Goal: Communication & Community: Participate in discussion

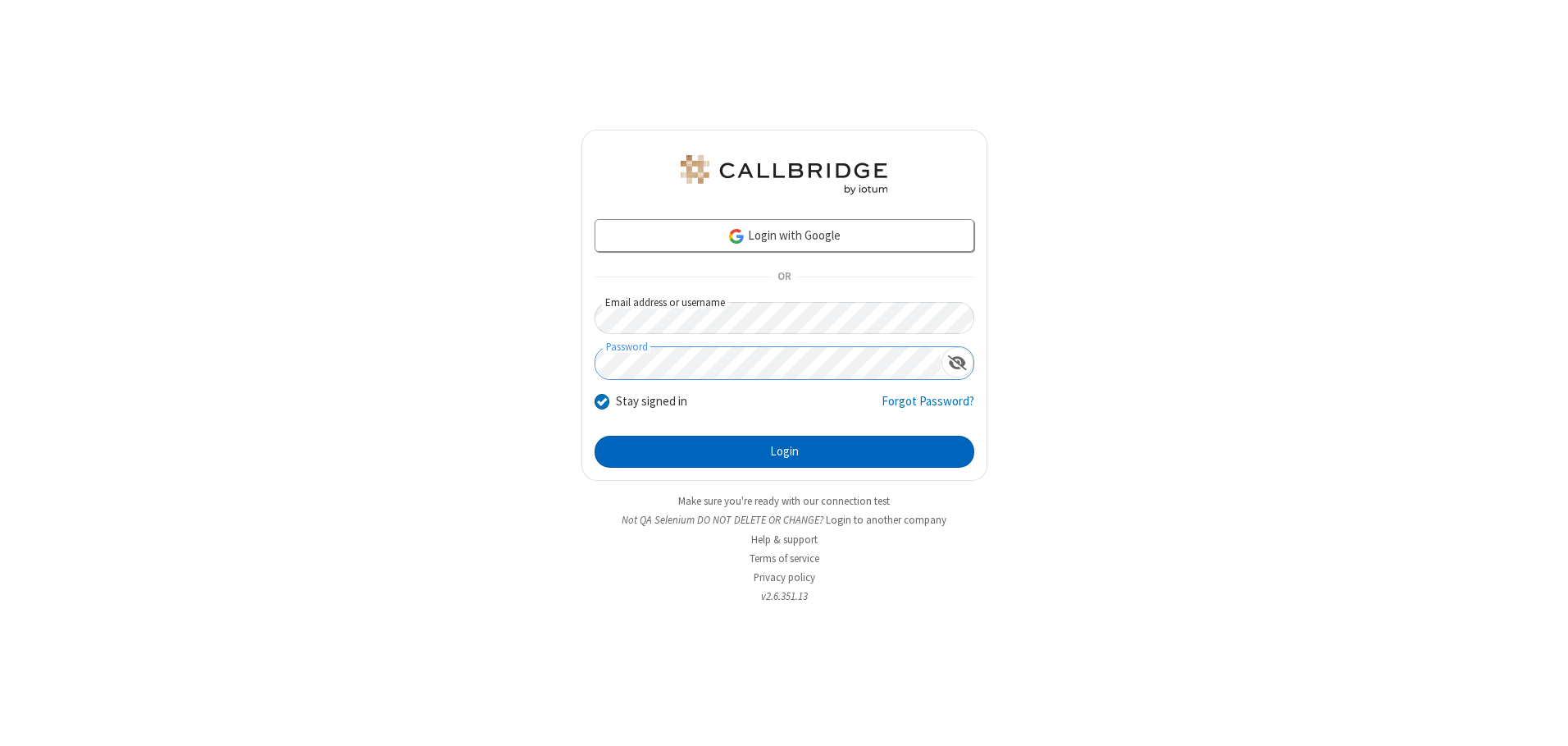
click at [784, 451] on button "Login" at bounding box center [784, 452] width 379 height 33
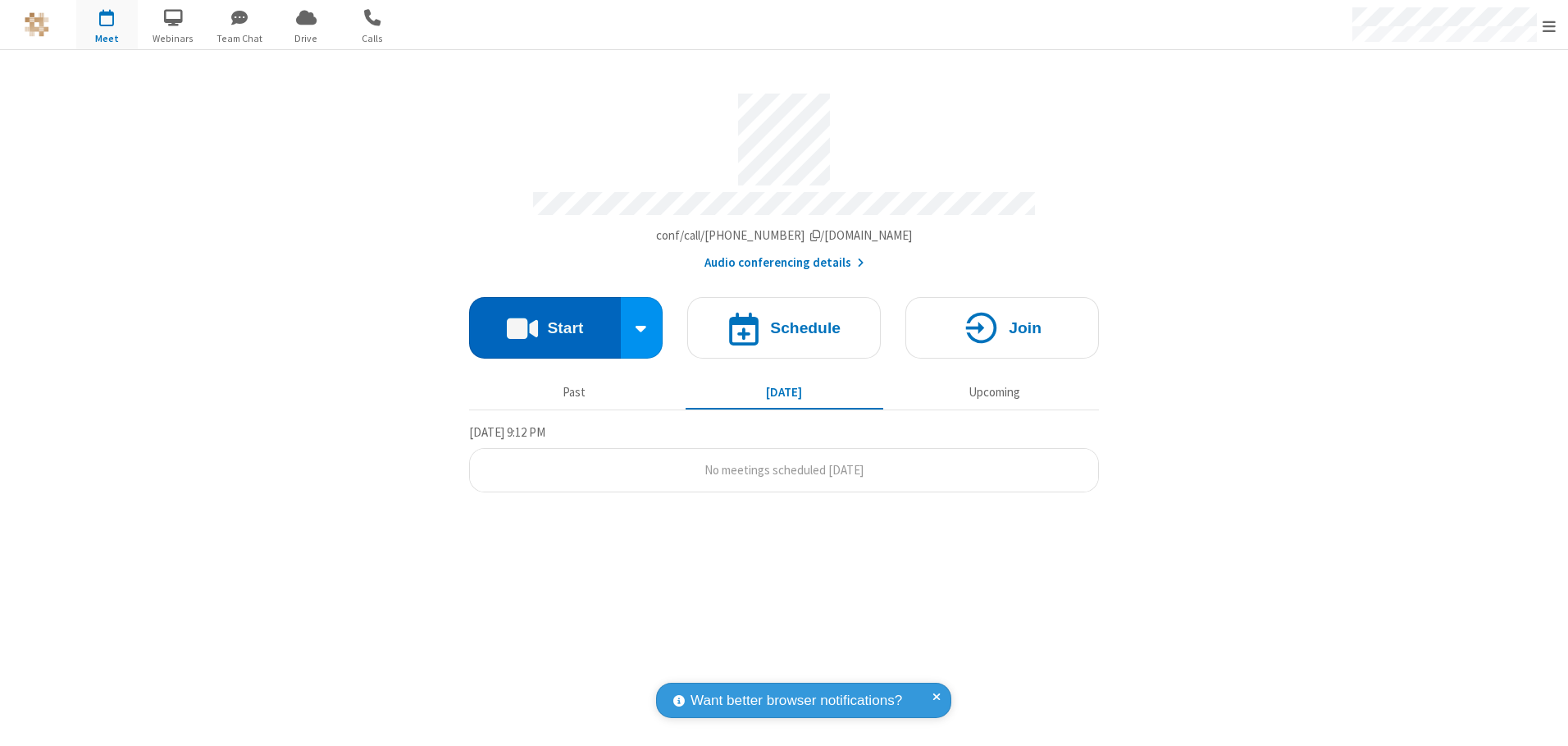
click at [544, 322] on button "Start" at bounding box center [544, 328] width 152 height 62
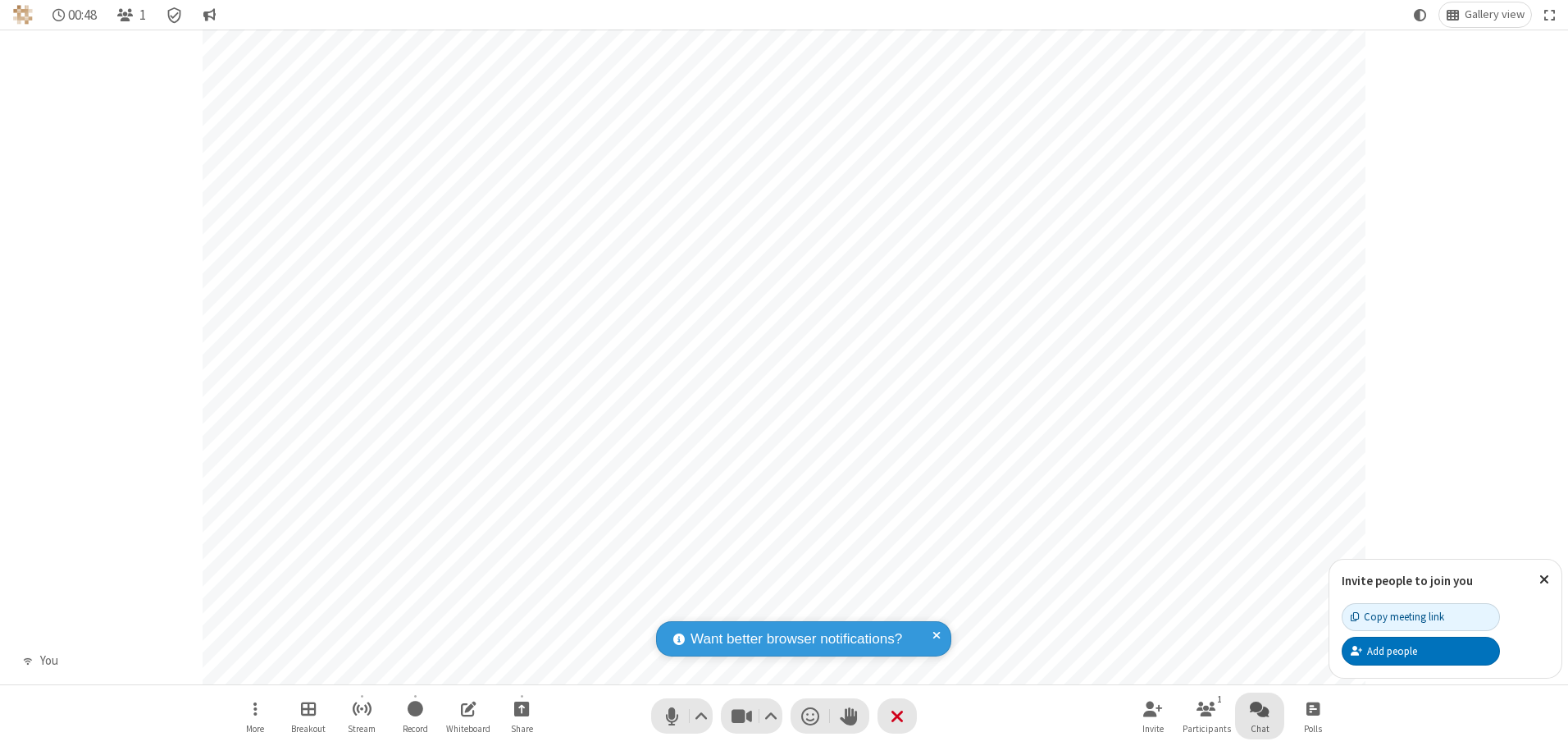
click at [1260, 708] on span "Open chat" at bounding box center [1260, 708] width 20 height 21
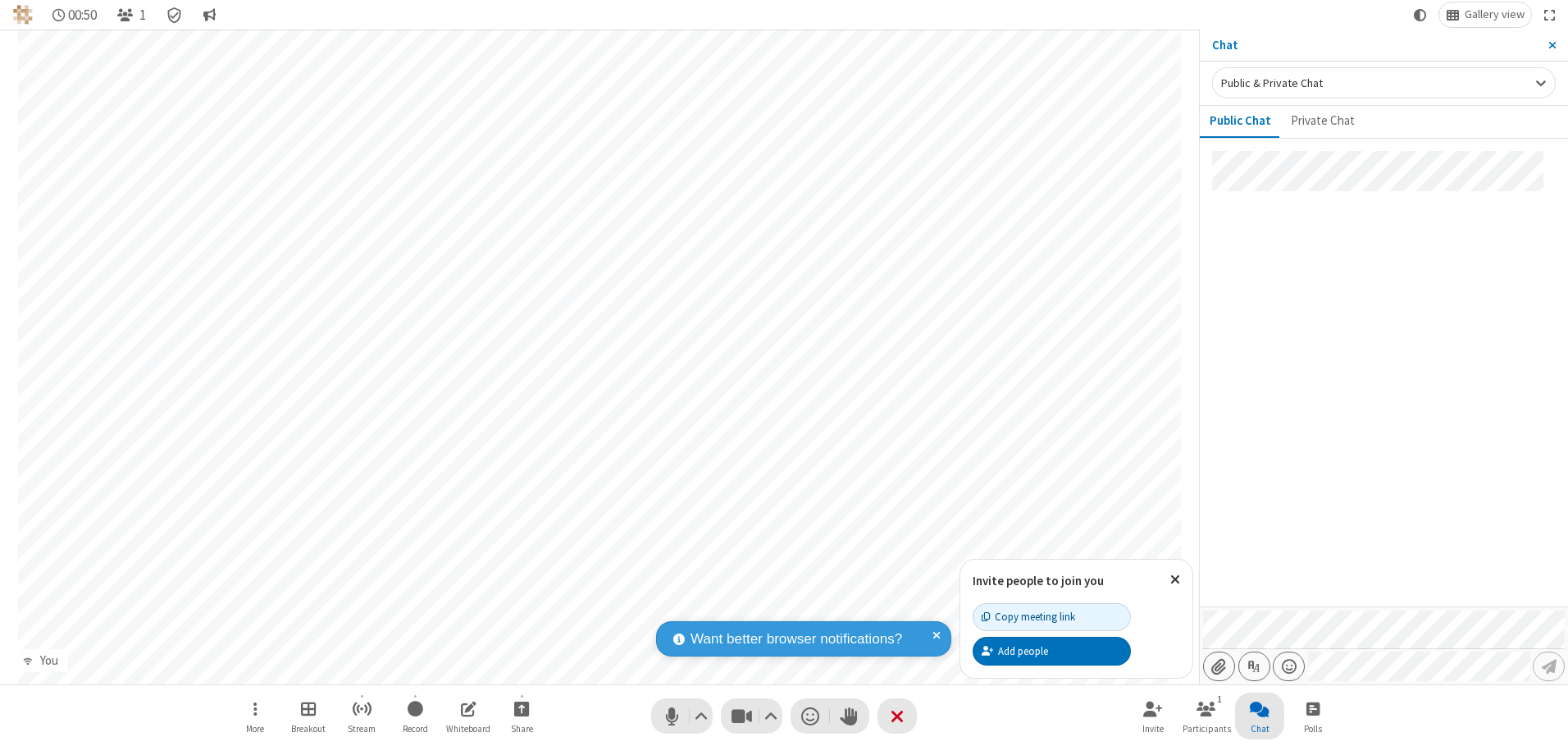
type input "C:\fakepath\doc_test.docx"
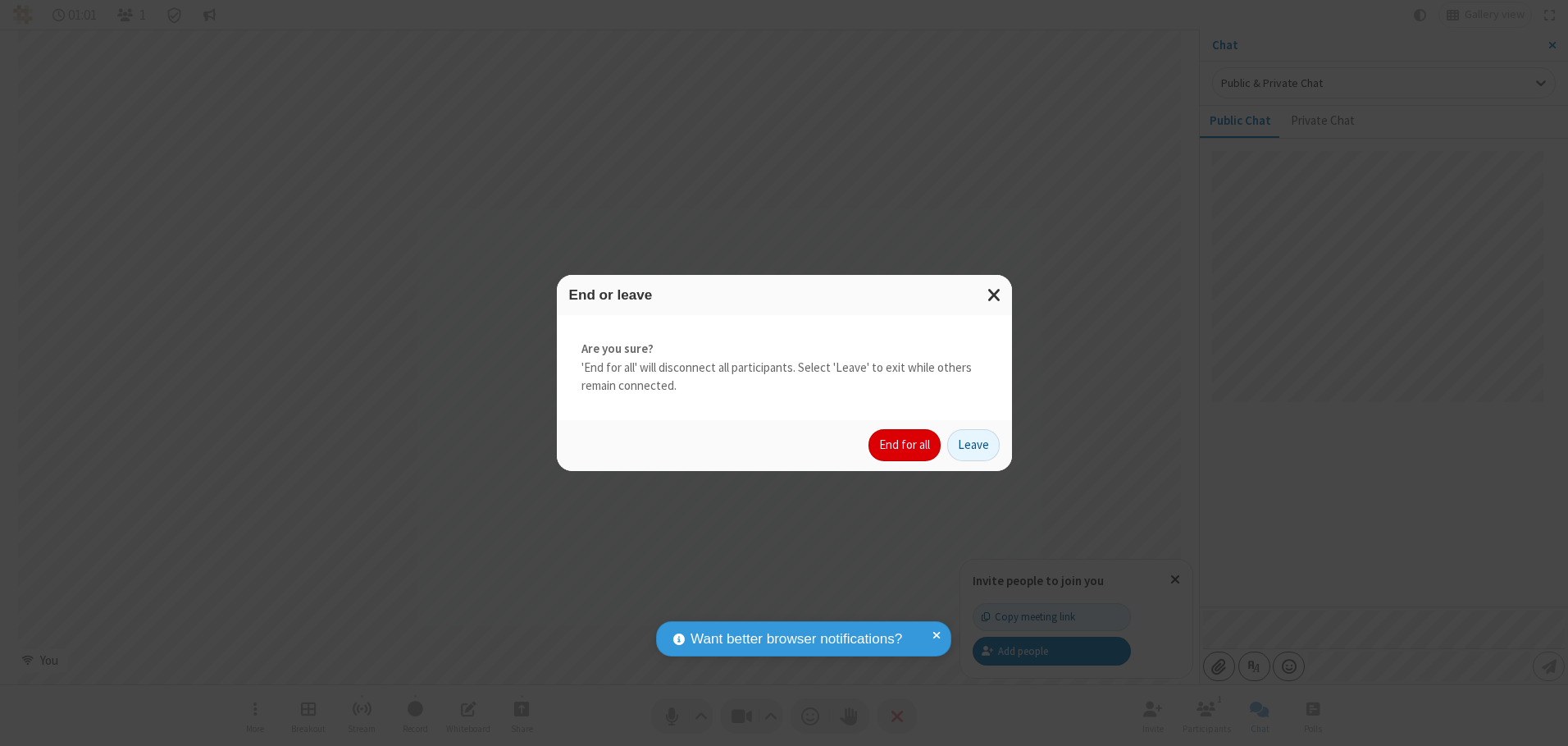
click at [906, 445] on button "End for all" at bounding box center [905, 445] width 72 height 33
